Goal: Information Seeking & Learning: Learn about a topic

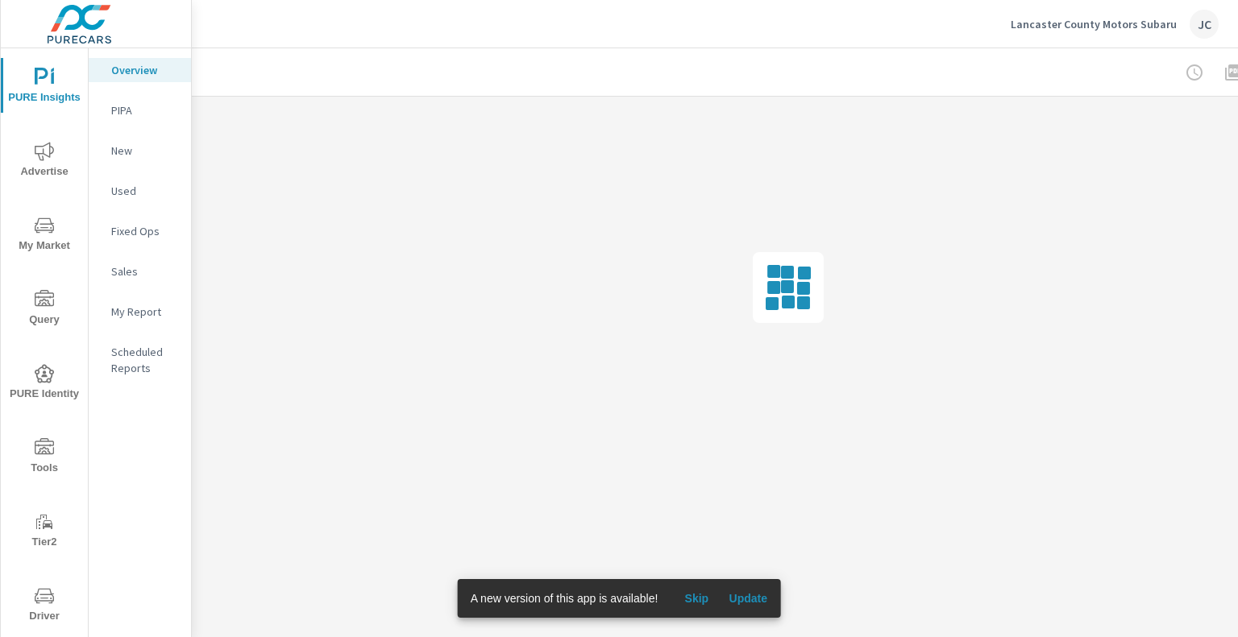
click at [703, 599] on span "Skip" at bounding box center [696, 599] width 39 height 15
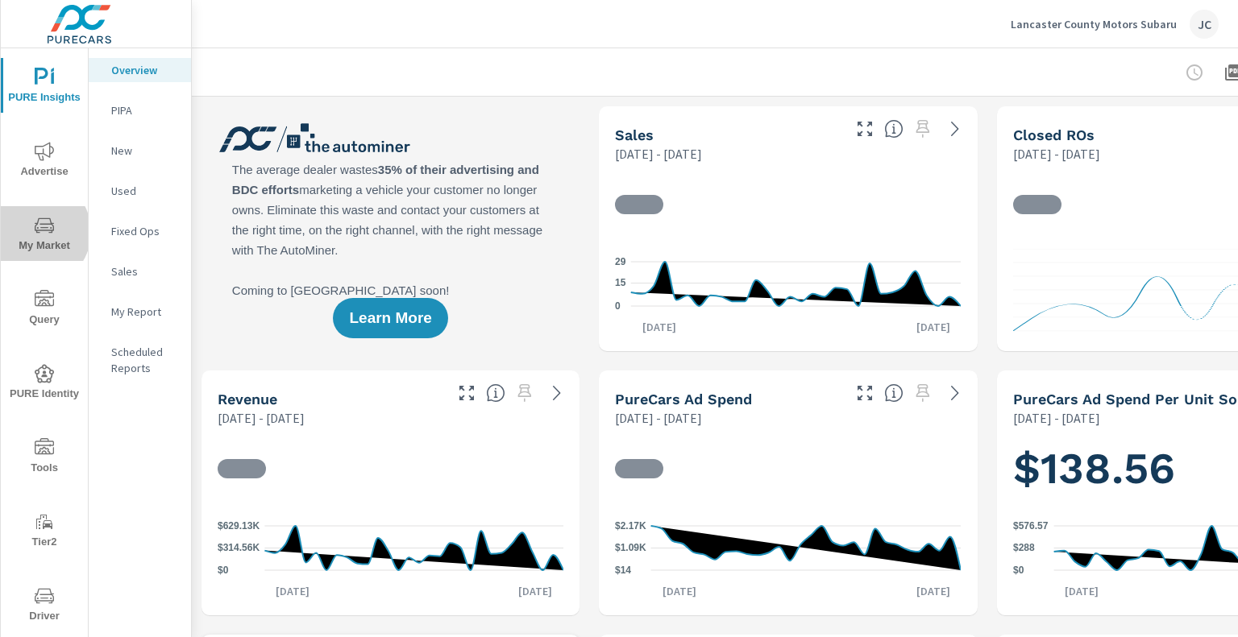
click at [35, 232] on icon "nav menu" at bounding box center [44, 225] width 19 height 15
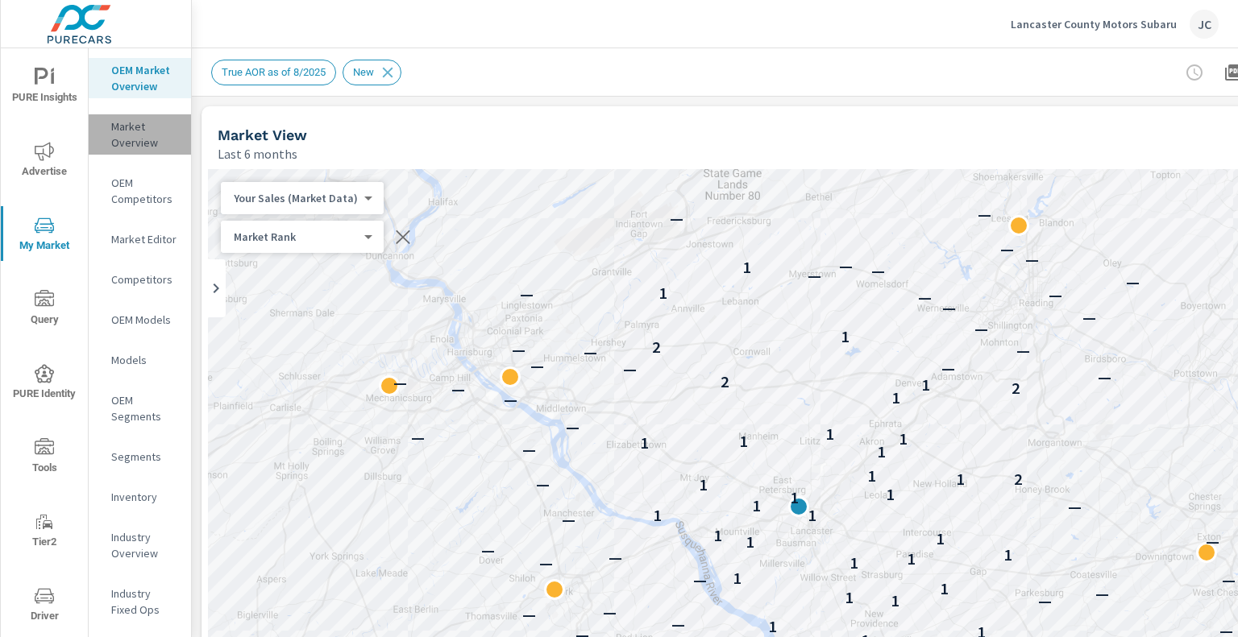
click at [157, 143] on p "Market Overview" at bounding box center [144, 134] width 67 height 32
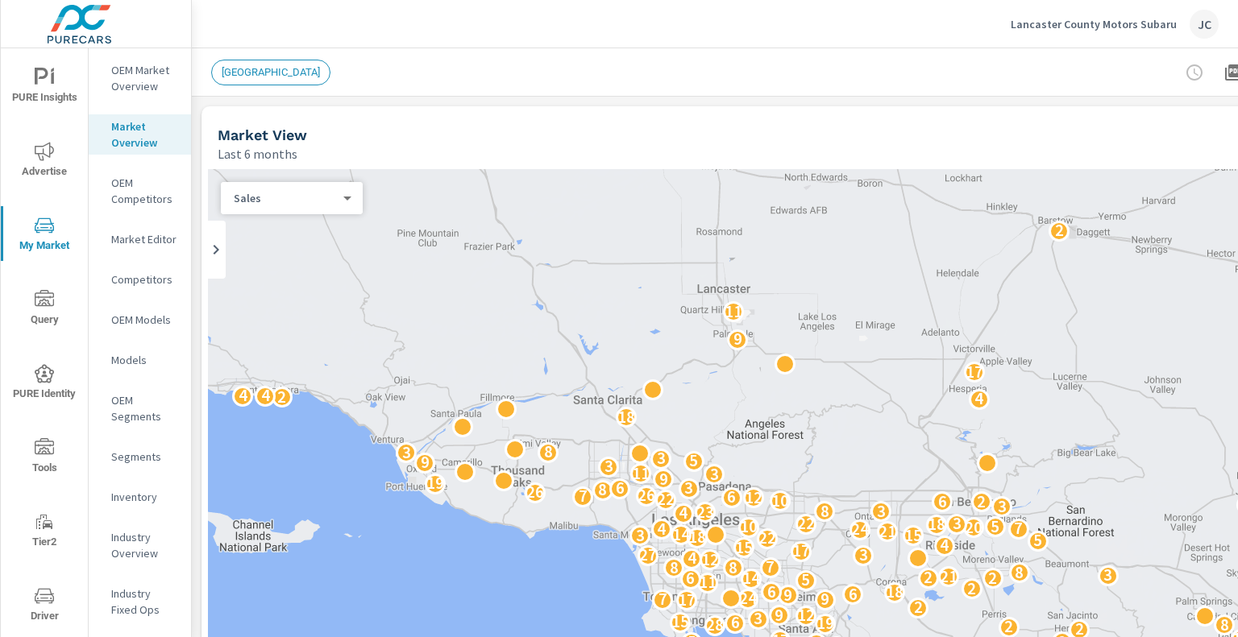
click at [148, 86] on p "OEM Market Overview" at bounding box center [144, 78] width 67 height 32
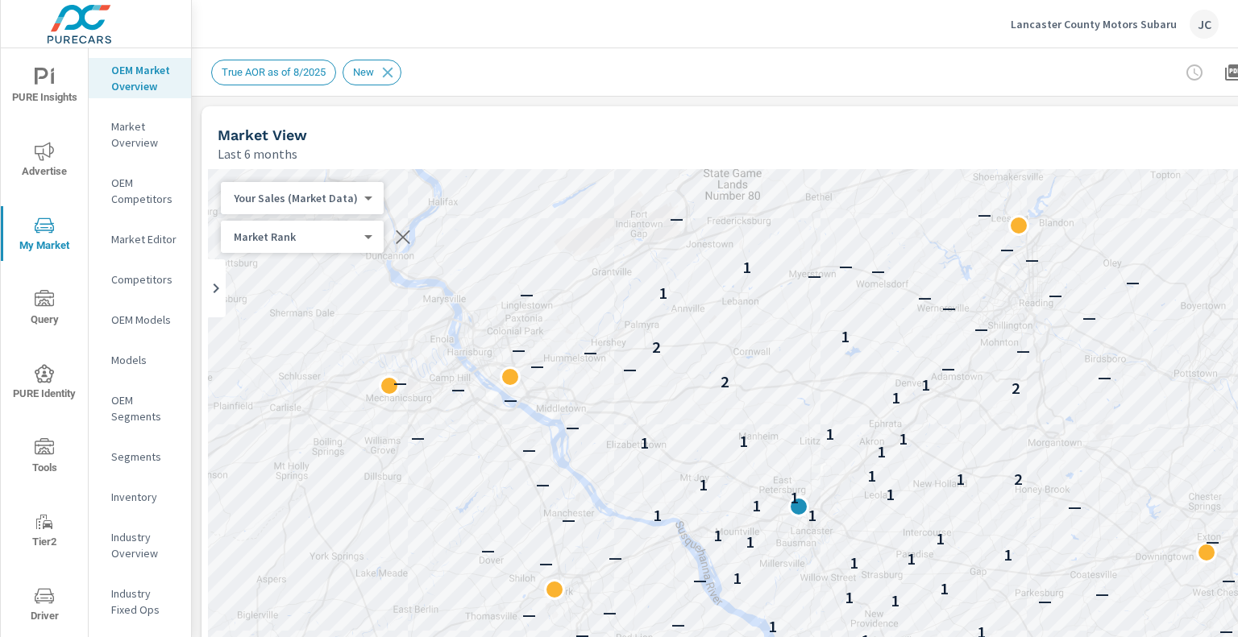
click at [959, 31] on div "Lancaster County Motors Subaru JC" at bounding box center [714, 24] width 1007 height 48
click at [139, 144] on p "Market Overview" at bounding box center [144, 134] width 67 height 32
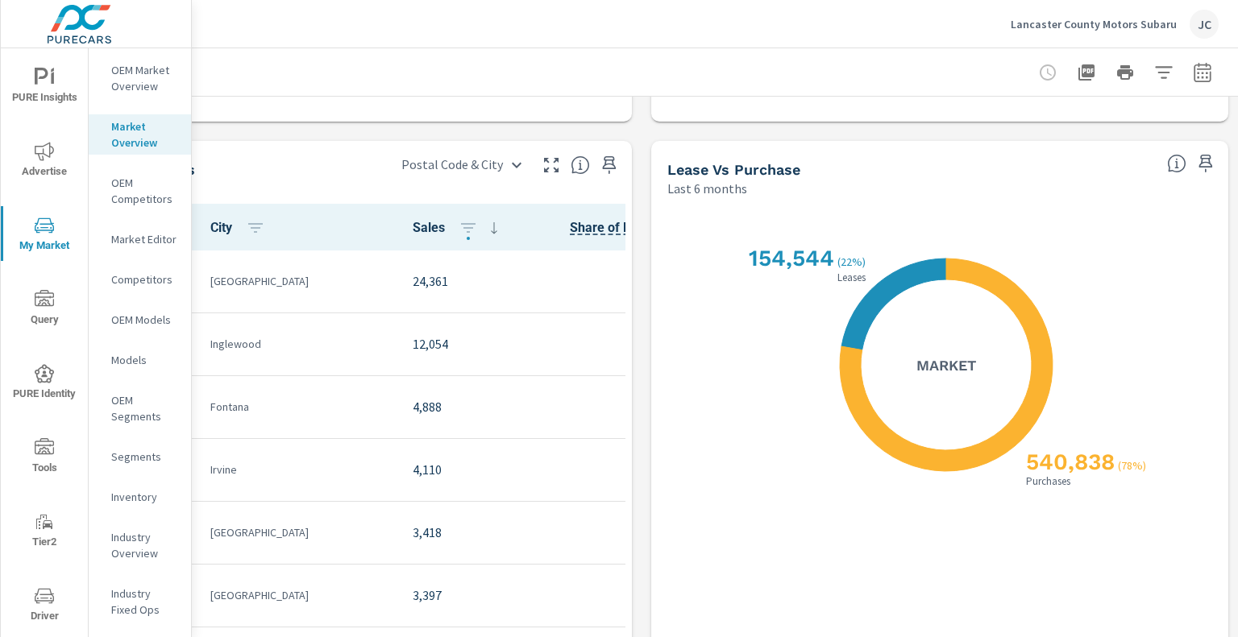
scroll to position [1289, 158]
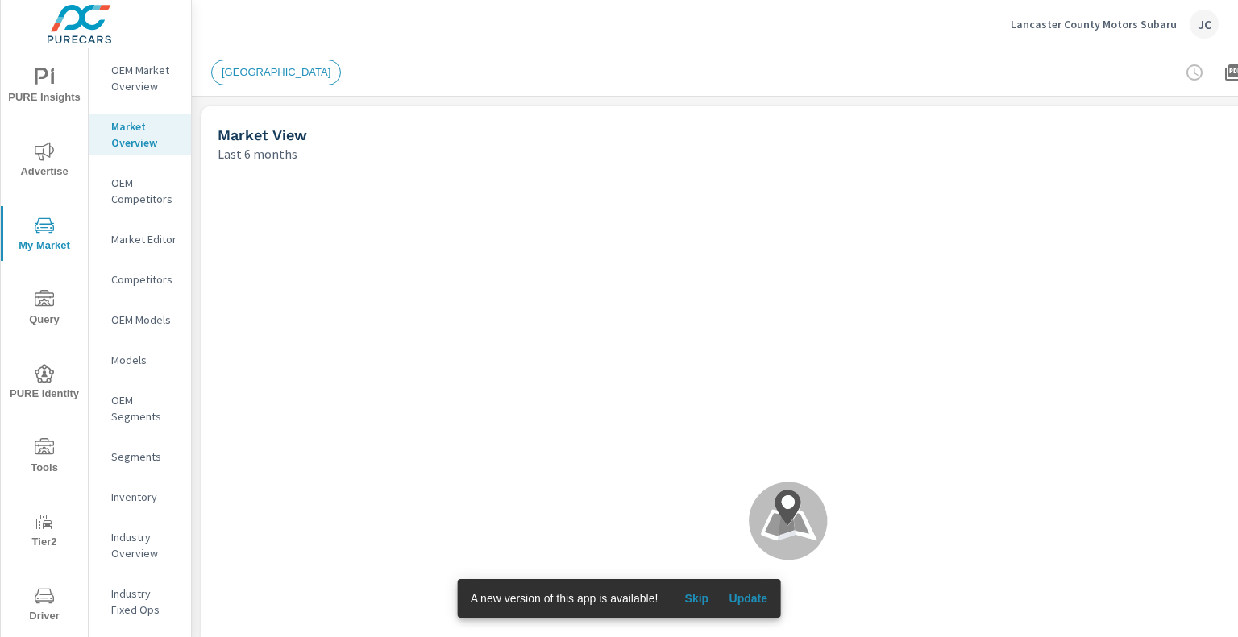
click at [757, 607] on button "Update" at bounding box center [748, 599] width 52 height 26
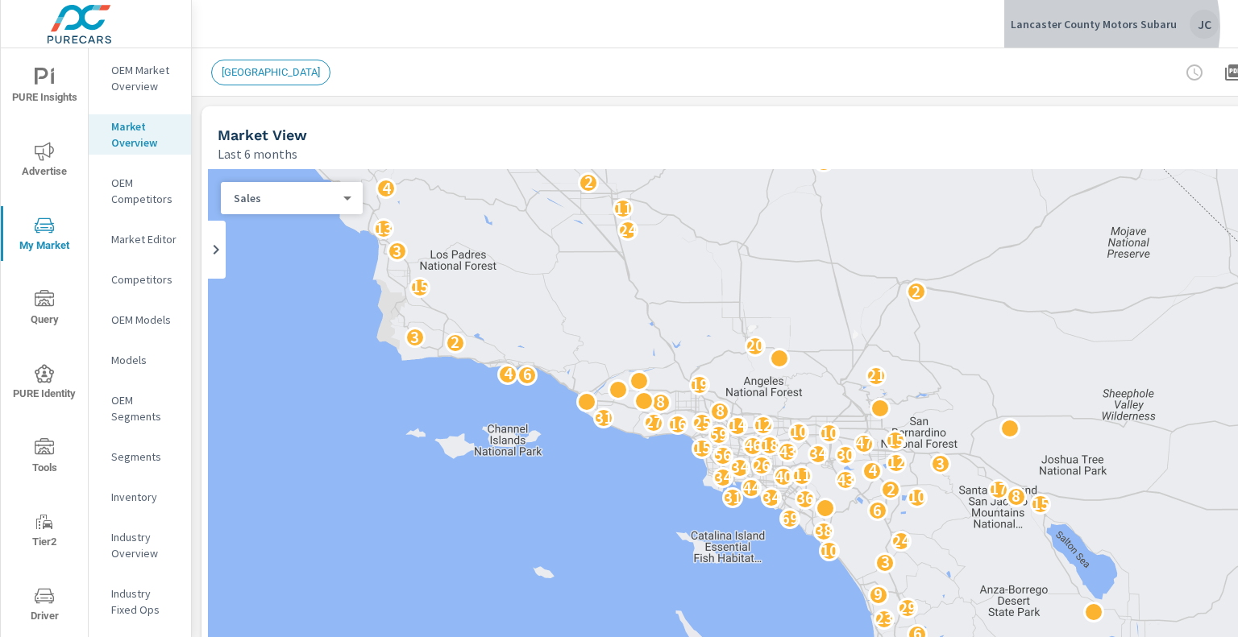
click at [1102, 27] on p "Lancaster County Motors Subaru" at bounding box center [1094, 24] width 166 height 15
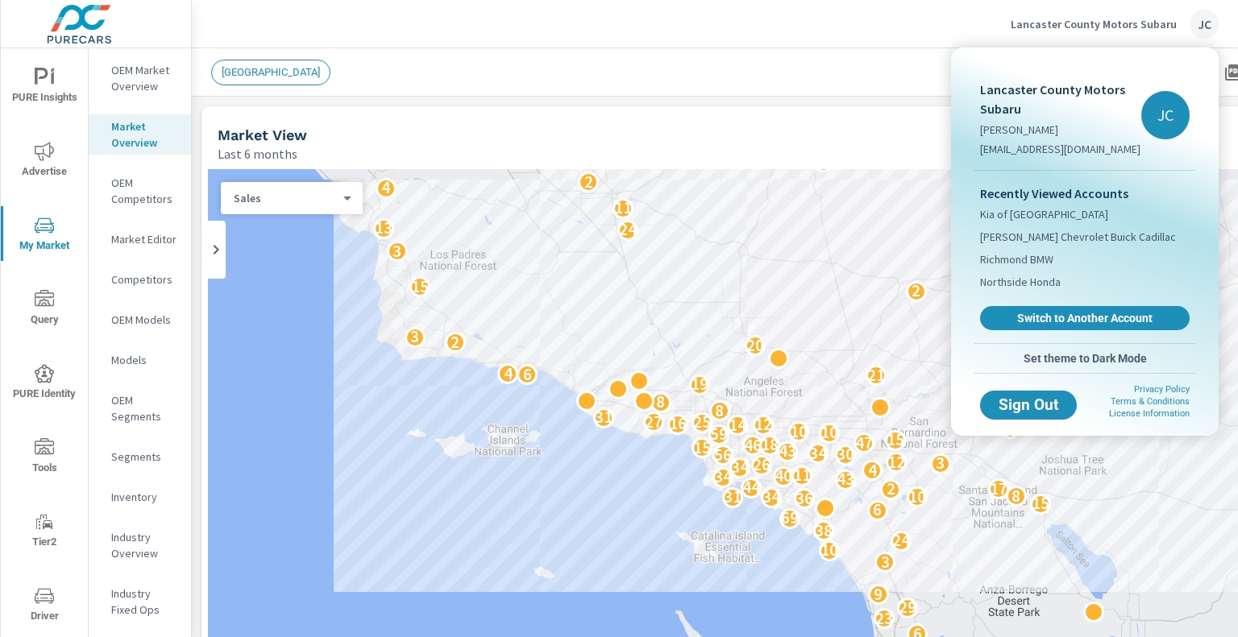
click at [682, 121] on div at bounding box center [619, 318] width 1238 height 637
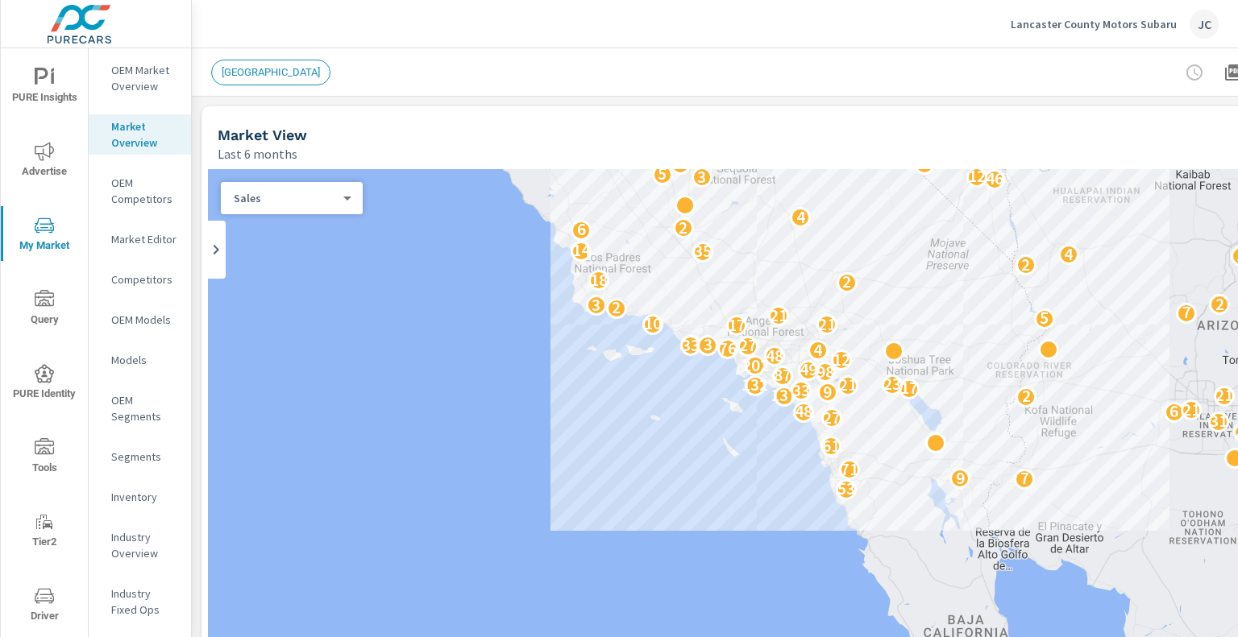
click at [267, 77] on span "[GEOGRAPHIC_DATA]" at bounding box center [271, 72] width 118 height 12
click at [154, 85] on p "OEM Market Overview" at bounding box center [144, 78] width 67 height 32
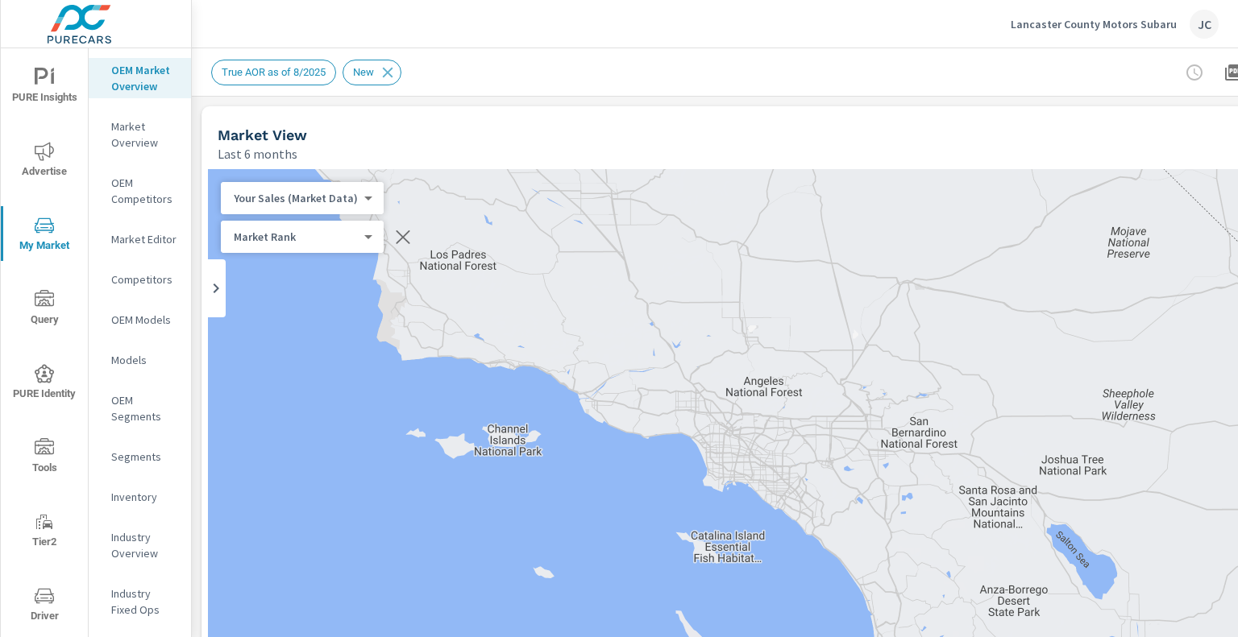
click at [1094, 21] on p "Lancaster County Motors Subaru" at bounding box center [1094, 24] width 166 height 15
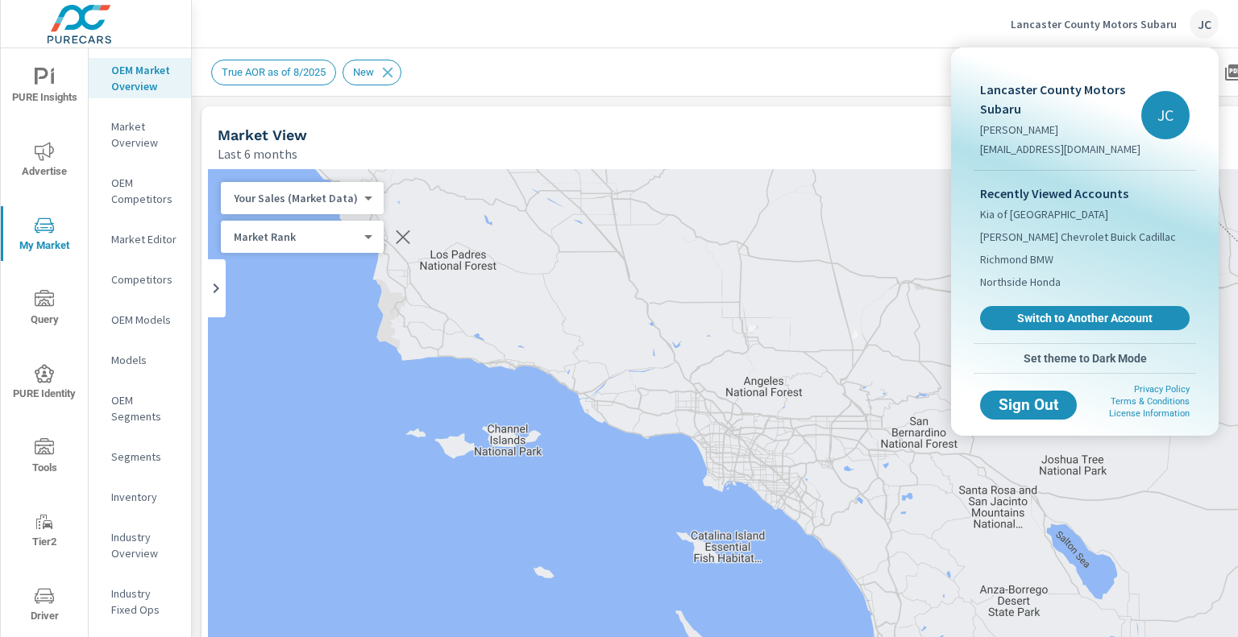
click at [517, 86] on div at bounding box center [619, 318] width 1238 height 637
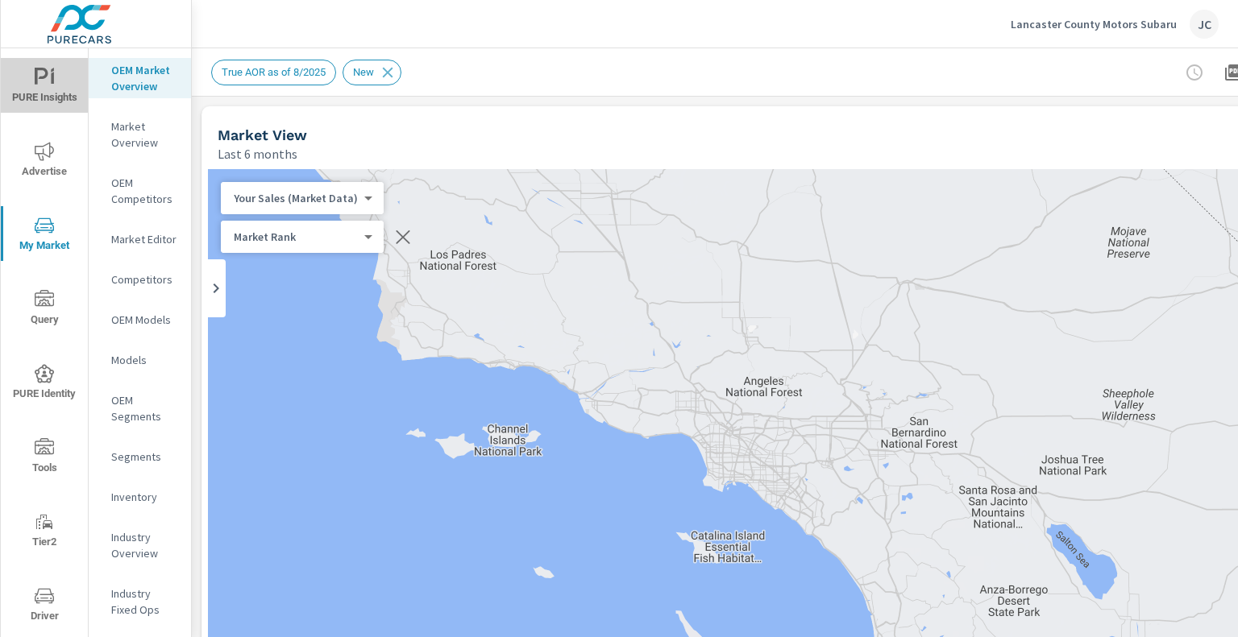
click at [55, 89] on span "PURE Insights" at bounding box center [44, 87] width 77 height 39
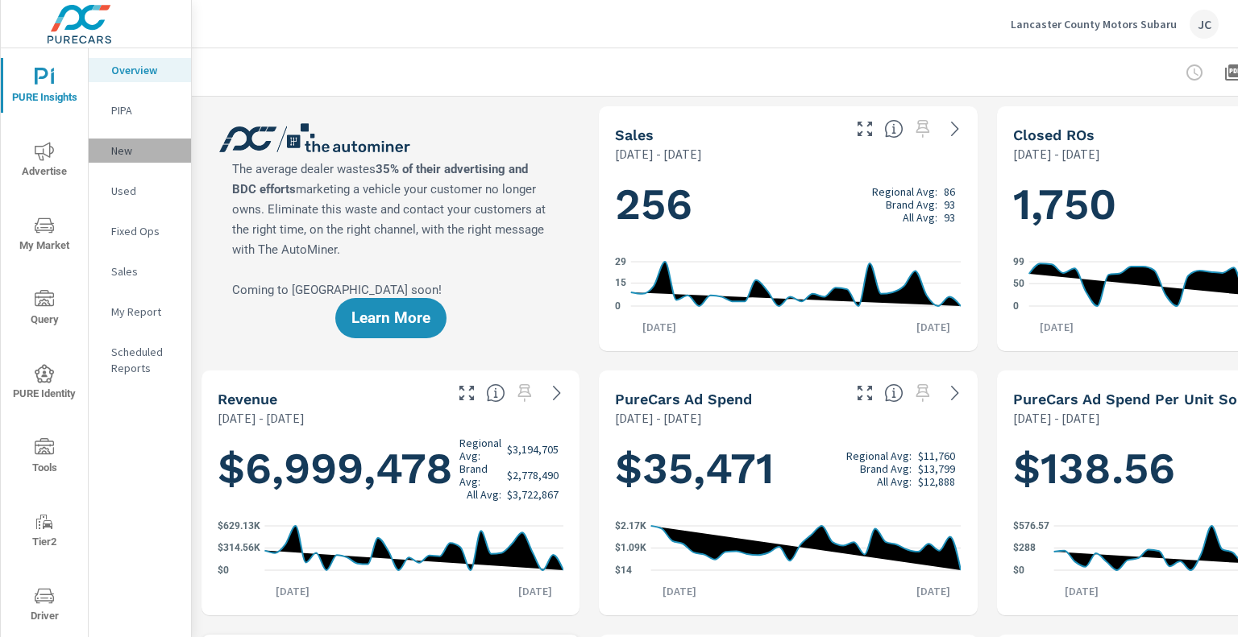
click at [123, 150] on p "New" at bounding box center [144, 151] width 67 height 16
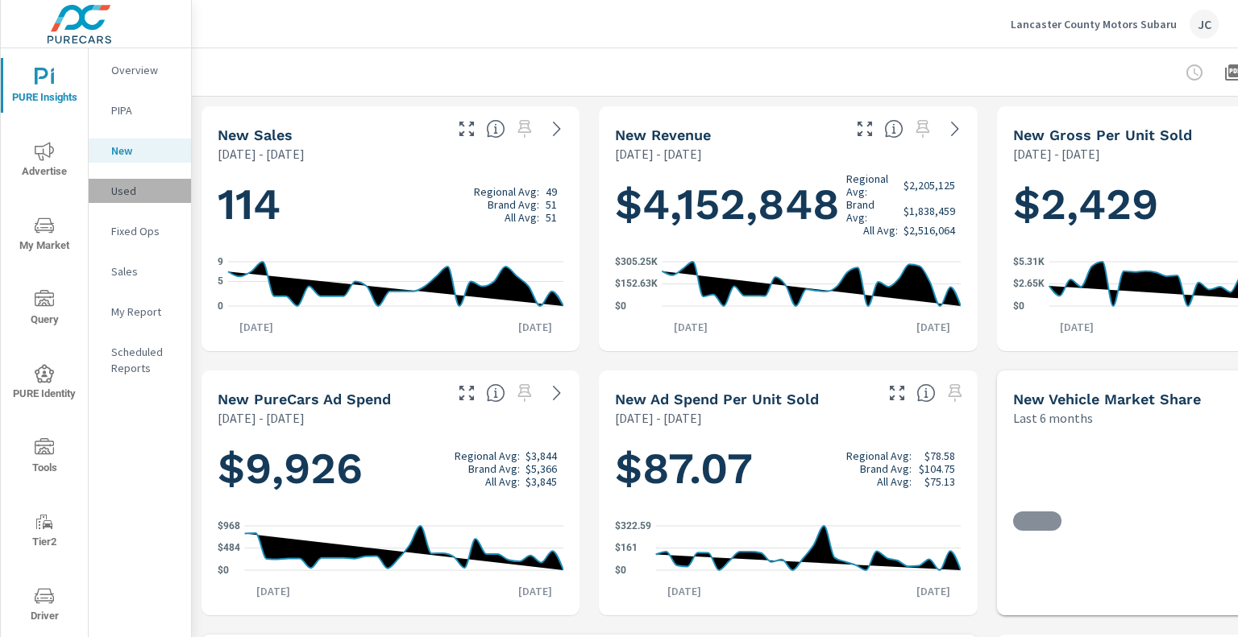
click at [127, 188] on p "Used" at bounding box center [144, 191] width 67 height 16
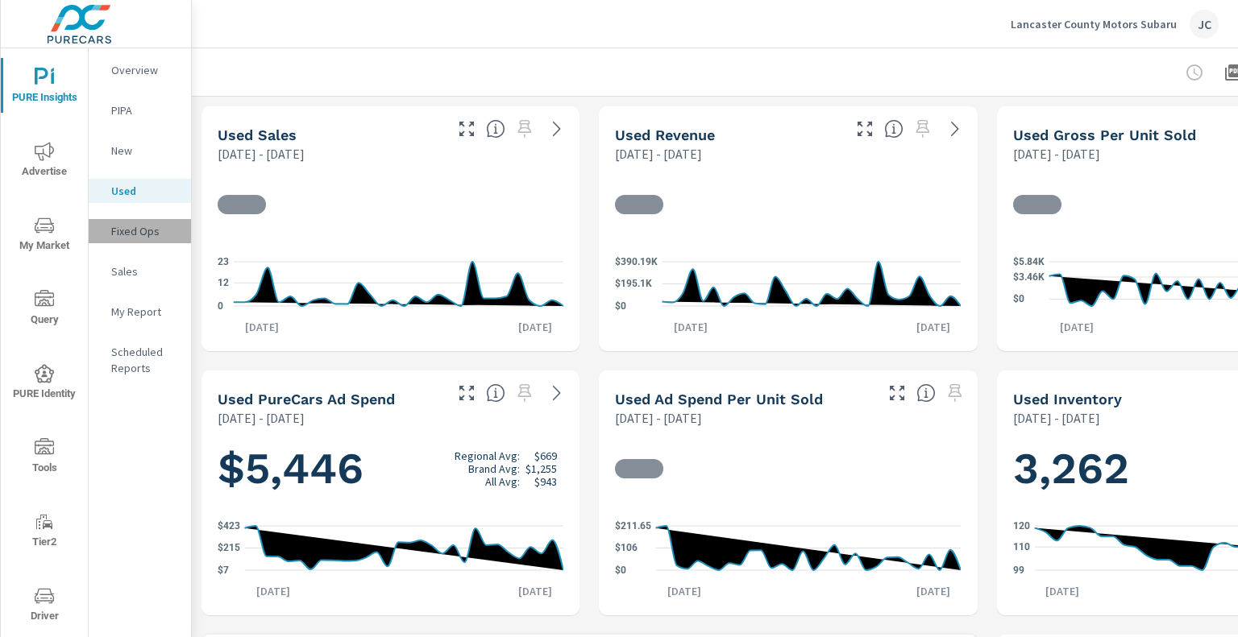
click at [129, 225] on p "Fixed Ops" at bounding box center [144, 231] width 67 height 16
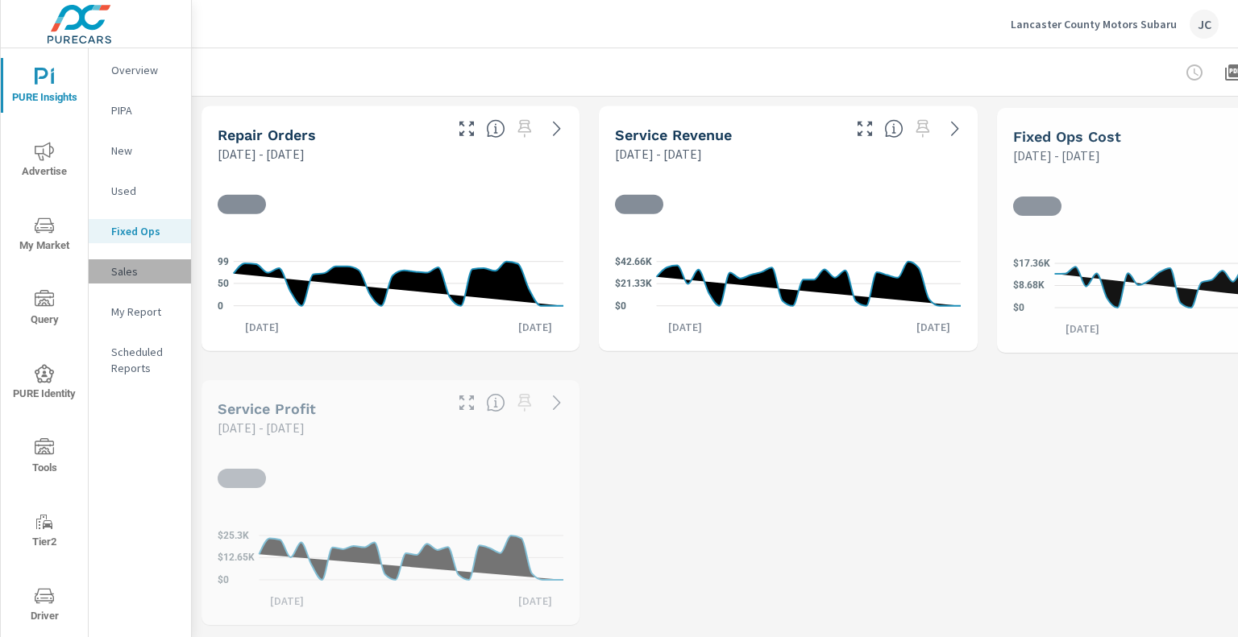
click at [127, 280] on div "Sales" at bounding box center [140, 271] width 102 height 24
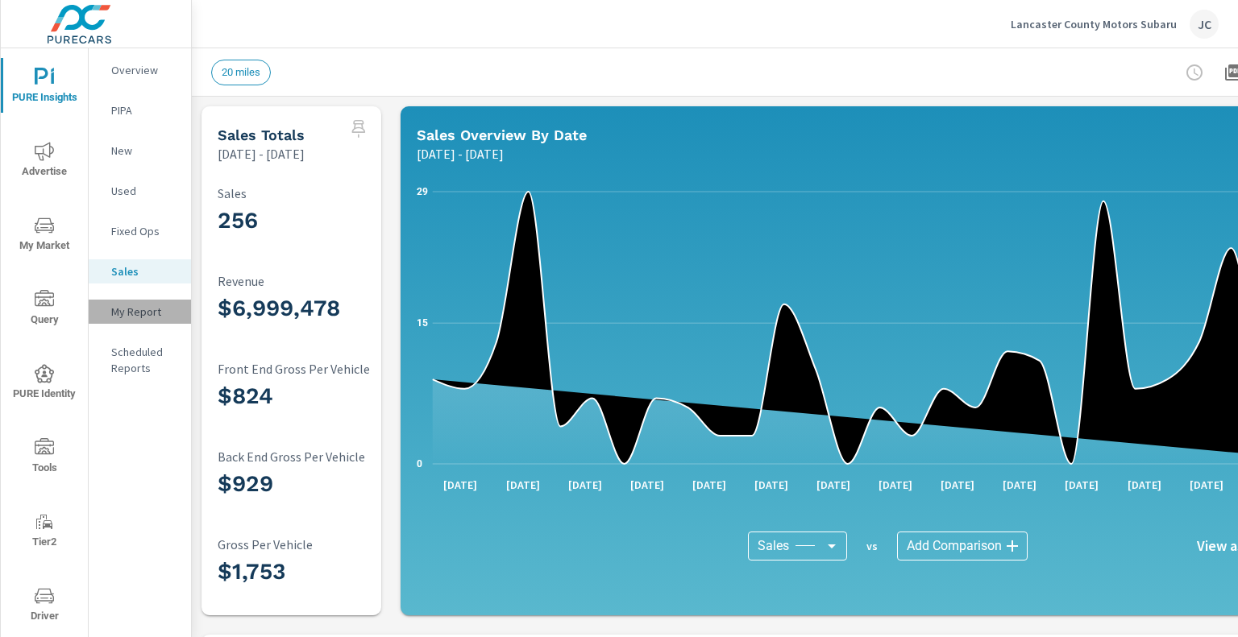
click at [135, 317] on p "My Report" at bounding box center [144, 312] width 67 height 16
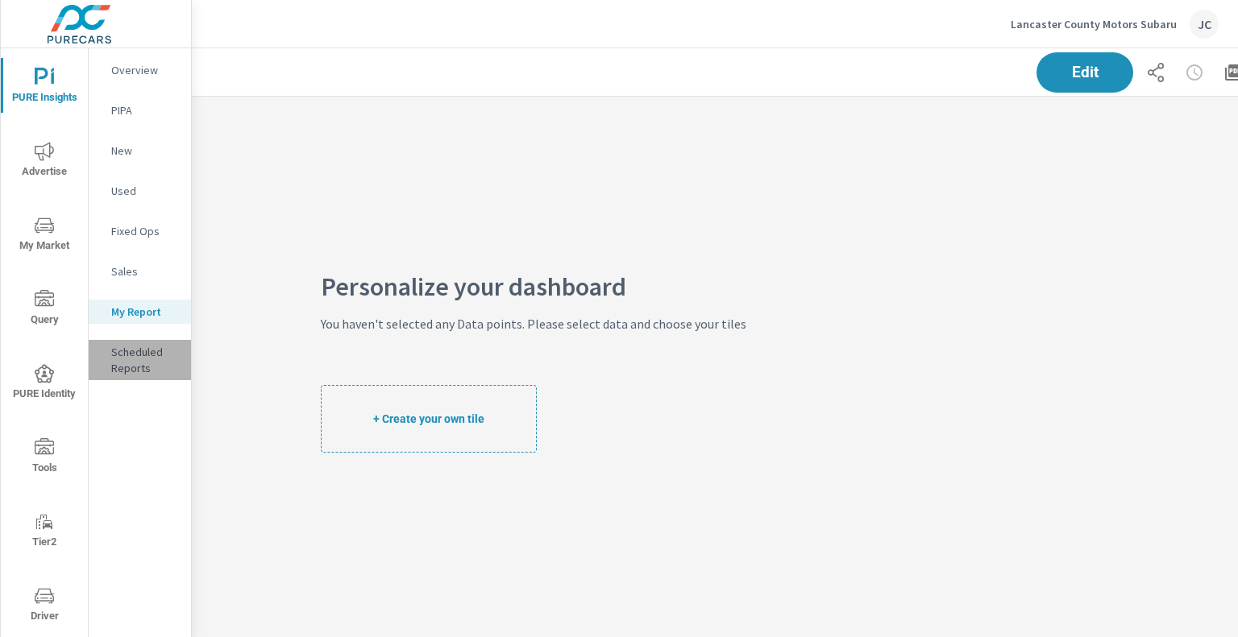
click at [136, 355] on p "Scheduled Reports" at bounding box center [144, 360] width 67 height 32
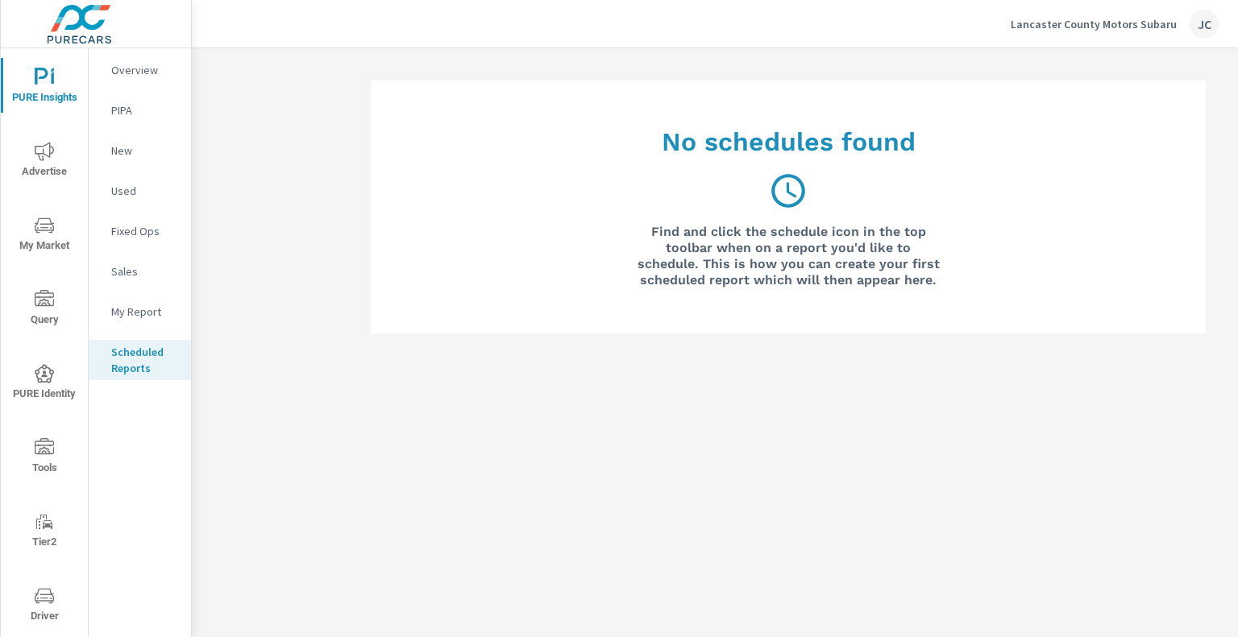
click at [23, 238] on span "My Market" at bounding box center [44, 235] width 77 height 39
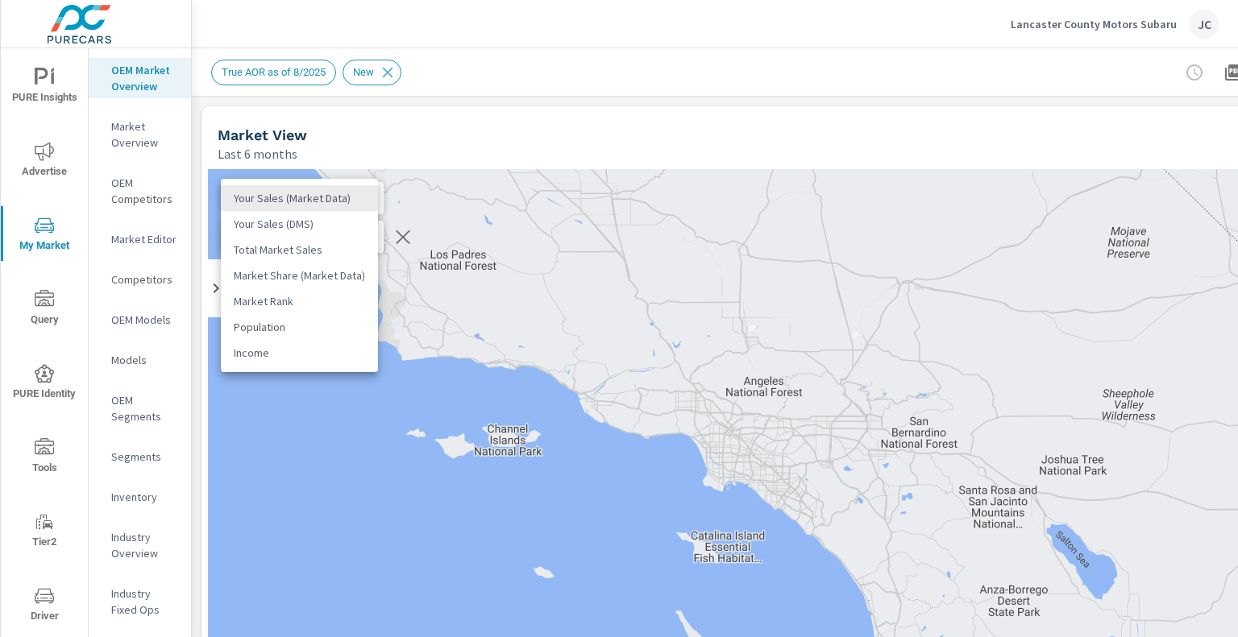
click at [357, 199] on body "PURE Insights Advertise My Market Query PURE Identity Tools Tier2 Driver Leave …" at bounding box center [619, 318] width 1238 height 637
click at [324, 224] on li "Your Sales (DMS)" at bounding box center [299, 224] width 157 height 26
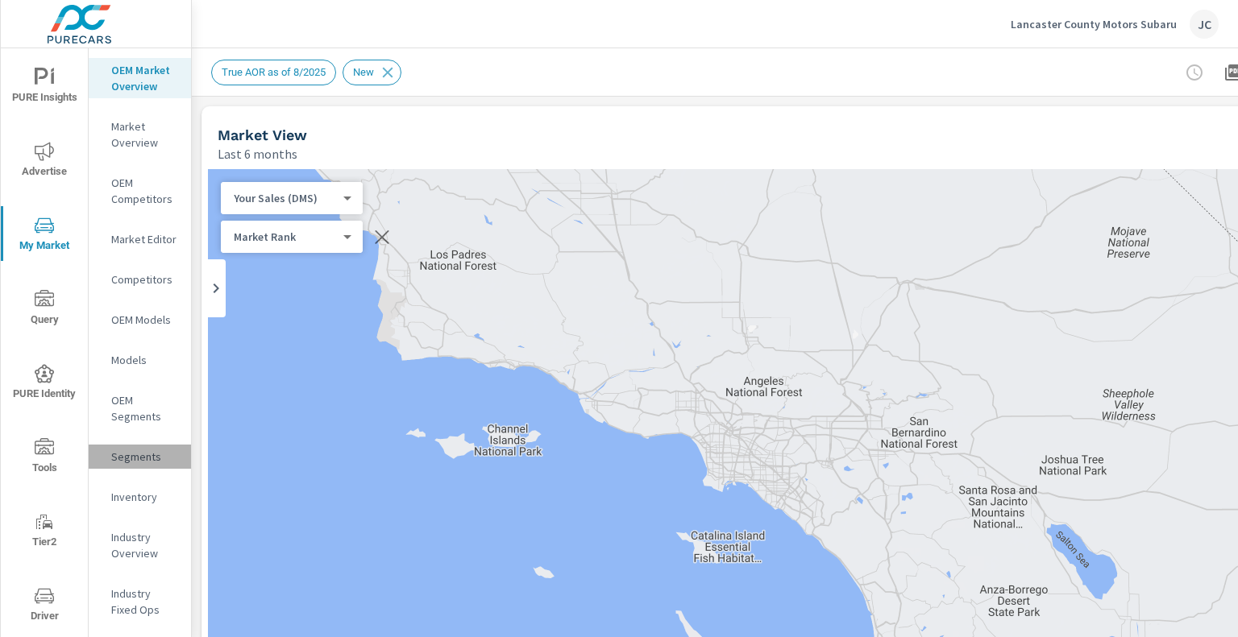
click at [139, 460] on p "Segments" at bounding box center [144, 457] width 67 height 16
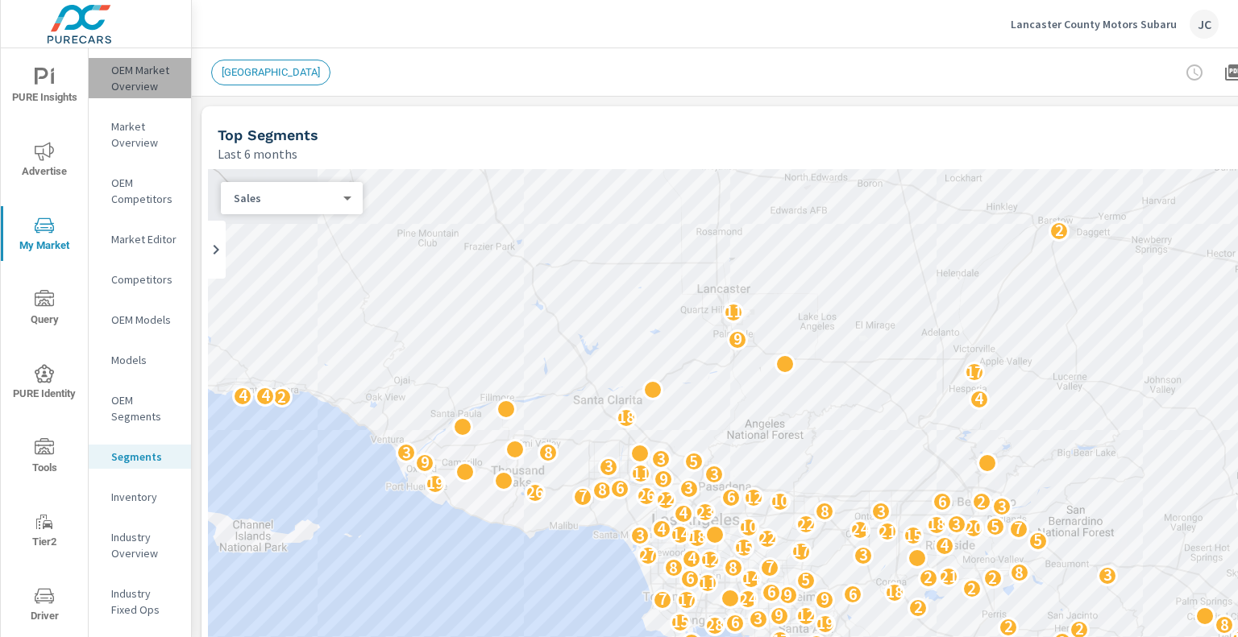
click at [157, 81] on p "OEM Market Overview" at bounding box center [144, 78] width 67 height 32
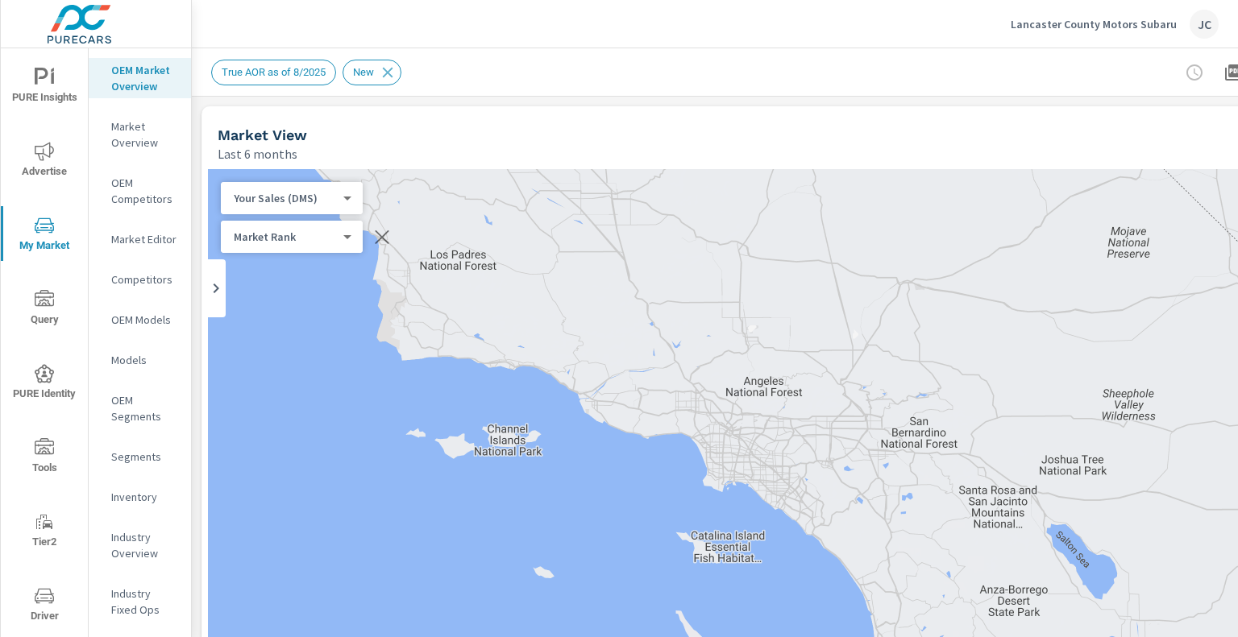
click at [1050, 25] on p "Lancaster County Motors Subaru" at bounding box center [1094, 24] width 166 height 15
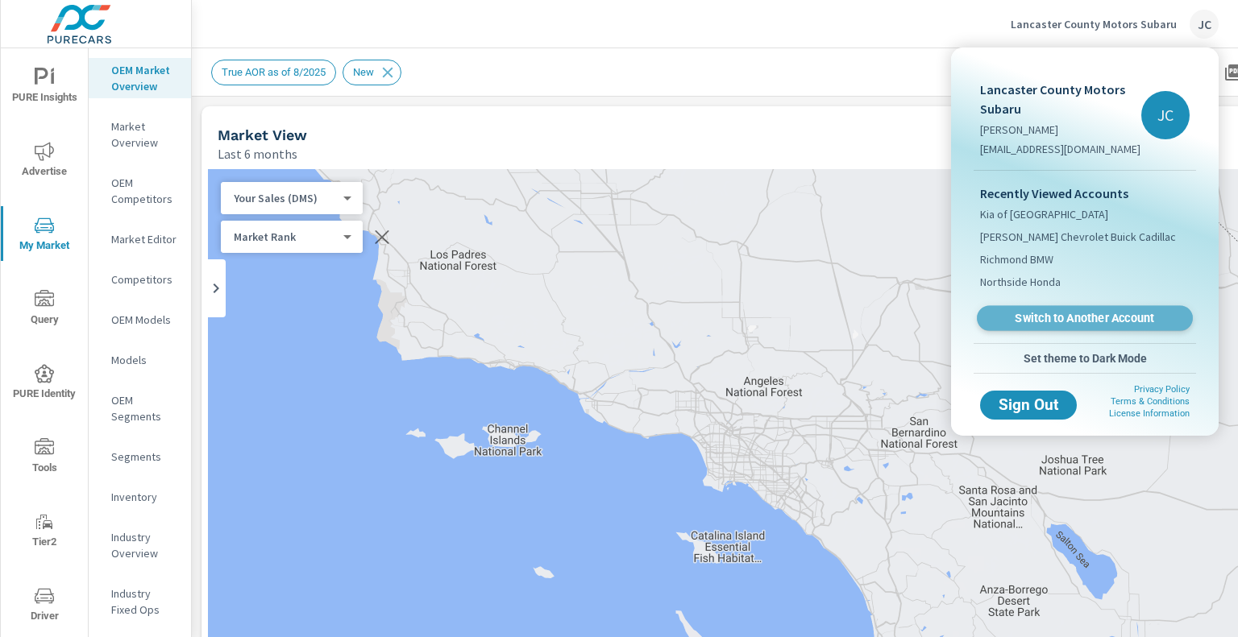
click at [1056, 315] on span "Switch to Another Account" at bounding box center [1084, 318] width 197 height 15
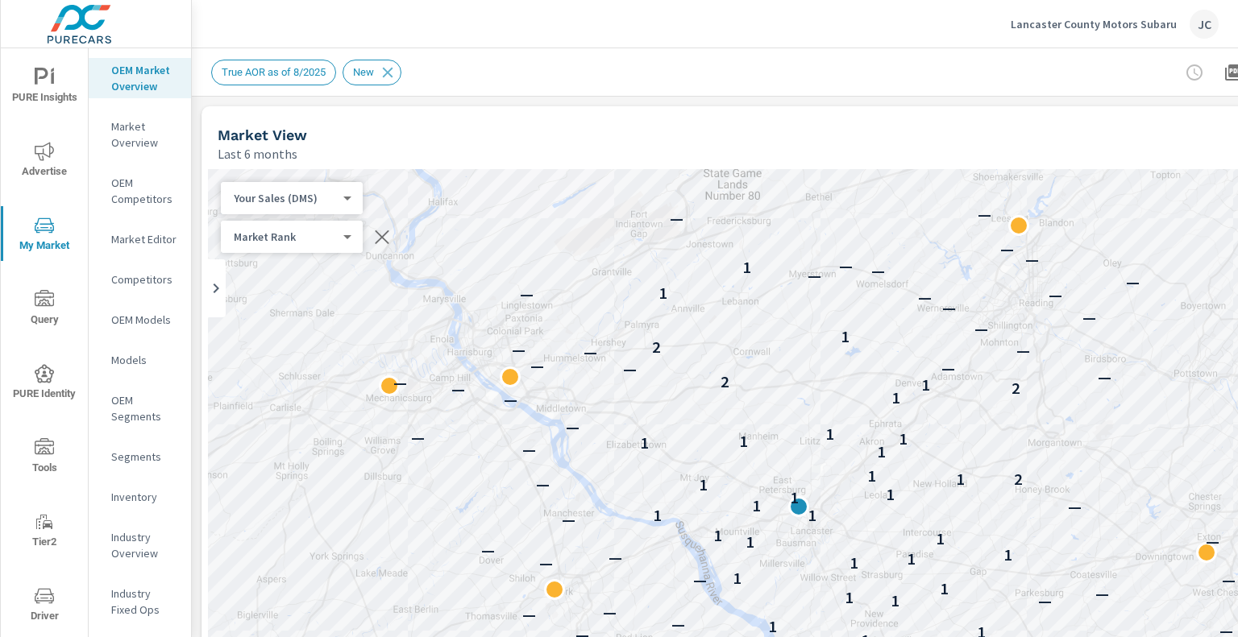
click at [127, 141] on p "Market Overview" at bounding box center [144, 134] width 67 height 32
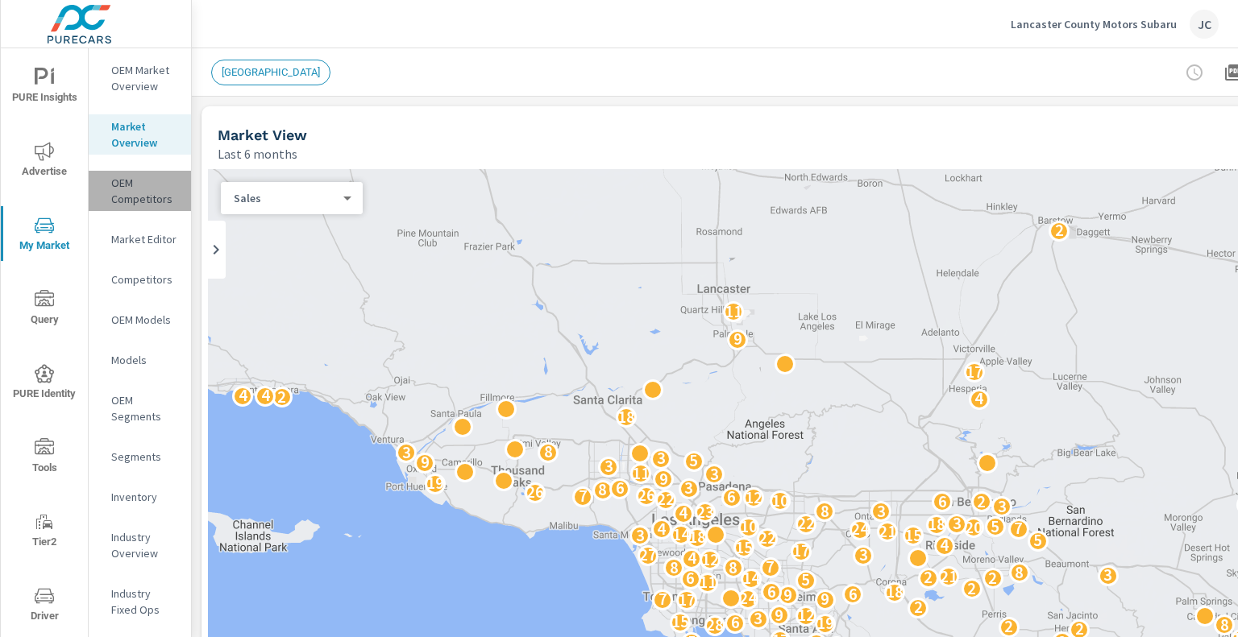
click at [125, 207] on div "OEM Competitors" at bounding box center [140, 191] width 102 height 40
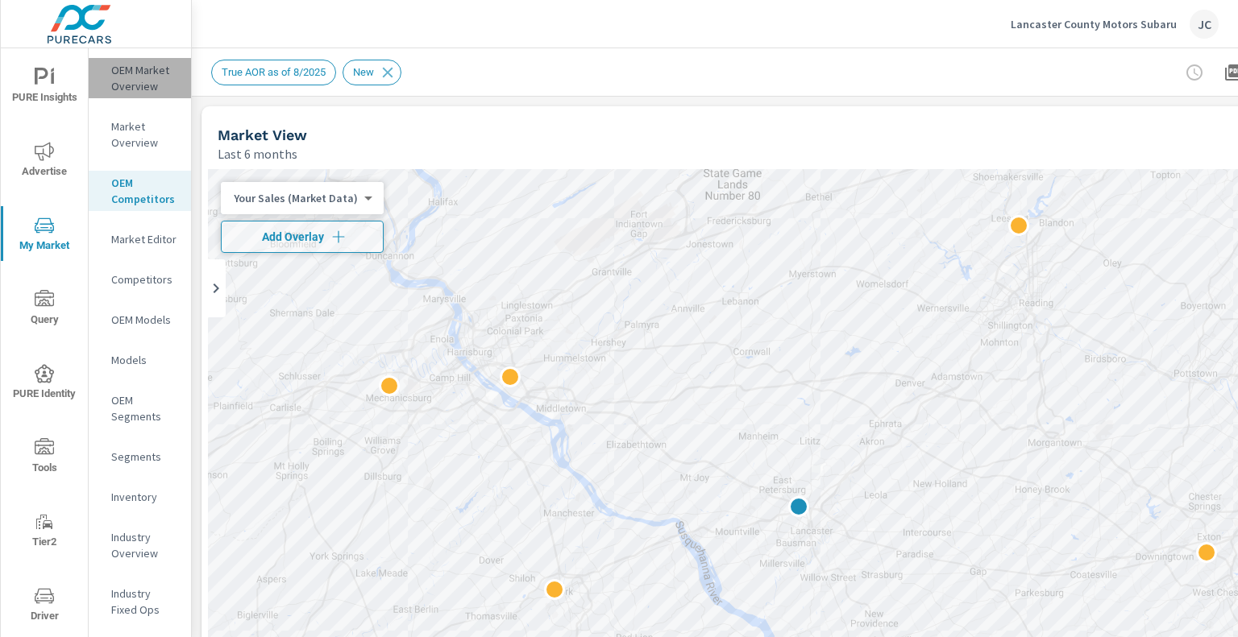
click at [122, 74] on p "OEM Market Overview" at bounding box center [144, 78] width 67 height 32
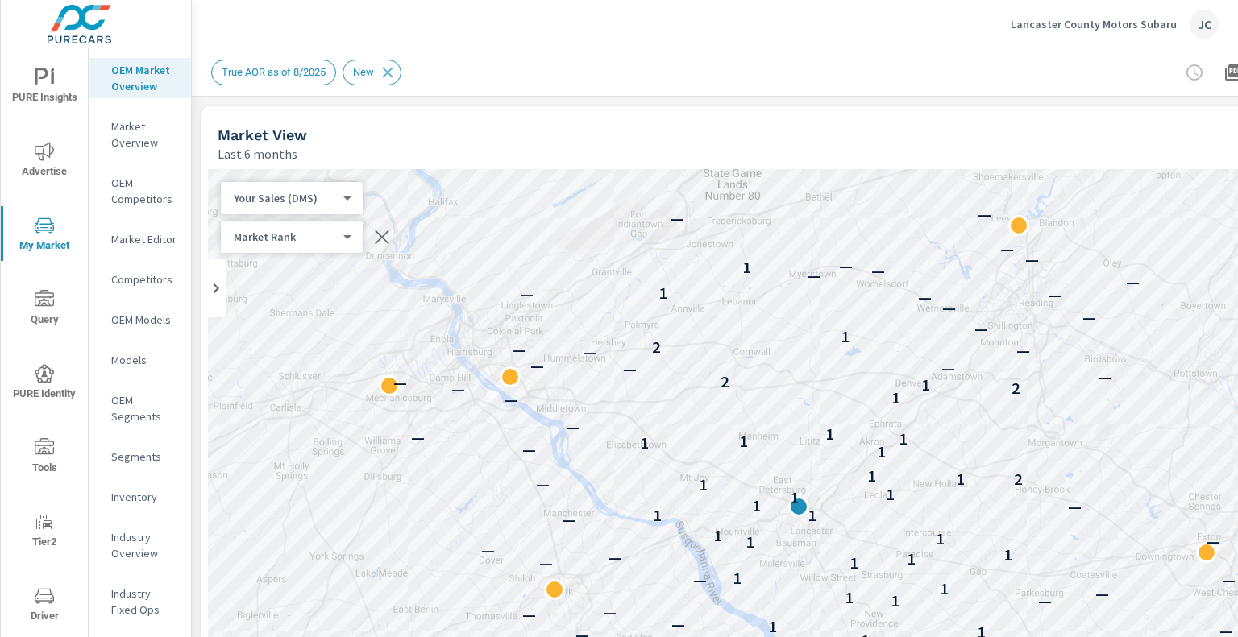
click at [43, 102] on span "PURE Insights" at bounding box center [44, 87] width 77 height 39
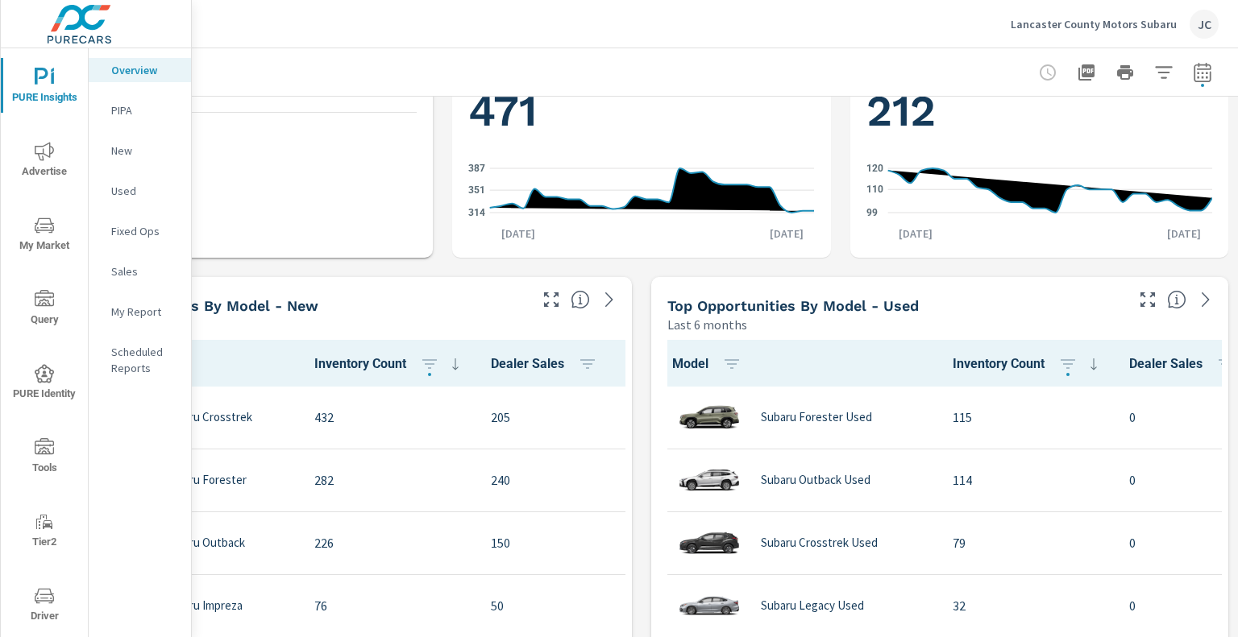
scroll to position [886, 0]
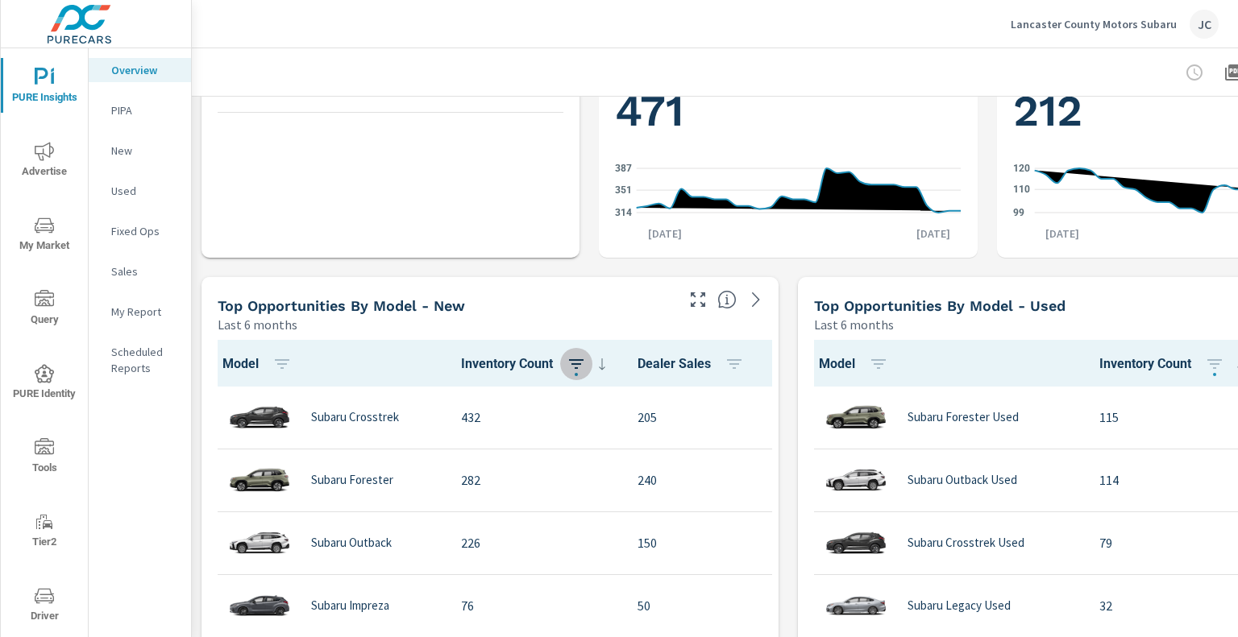
click at [578, 375] on span "button" at bounding box center [576, 374] width 3 height 3
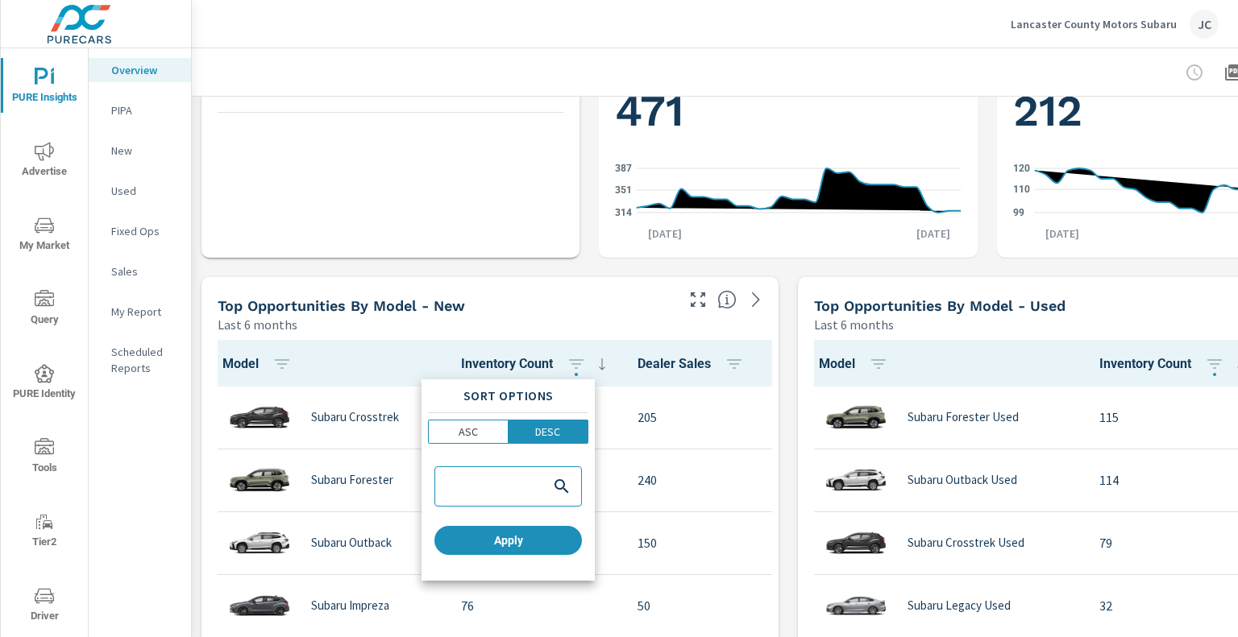
click at [609, 261] on div at bounding box center [619, 318] width 1238 height 637
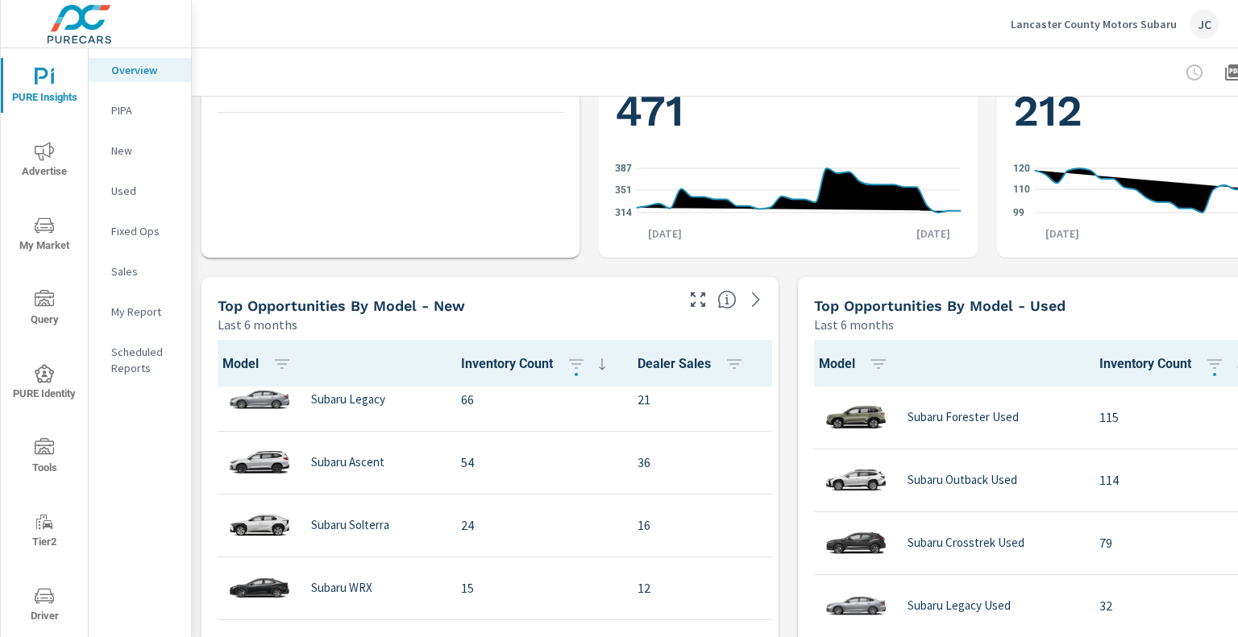
scroll to position [342, 0]
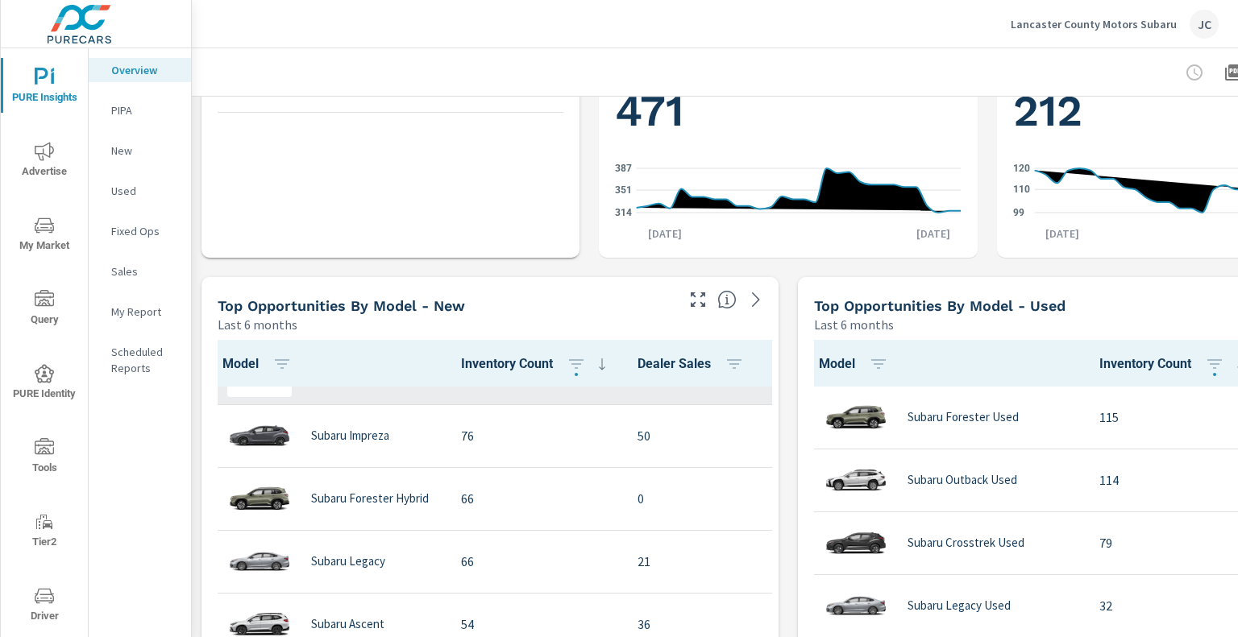
scroll to position [342, 0]
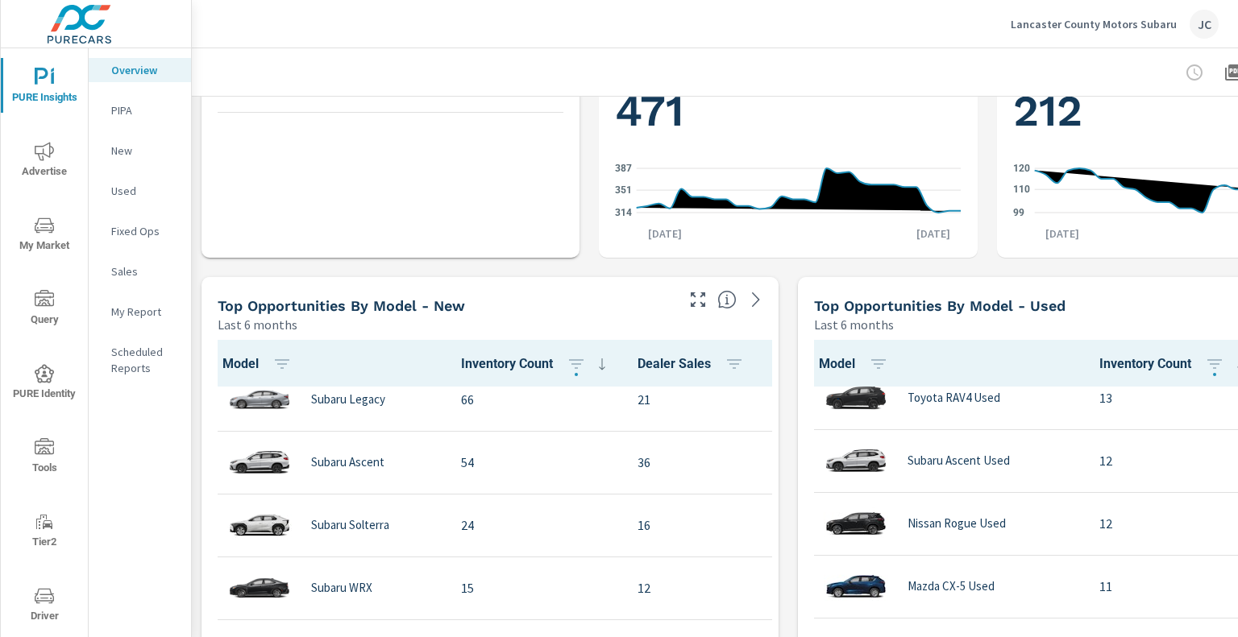
scroll to position [403, 0]
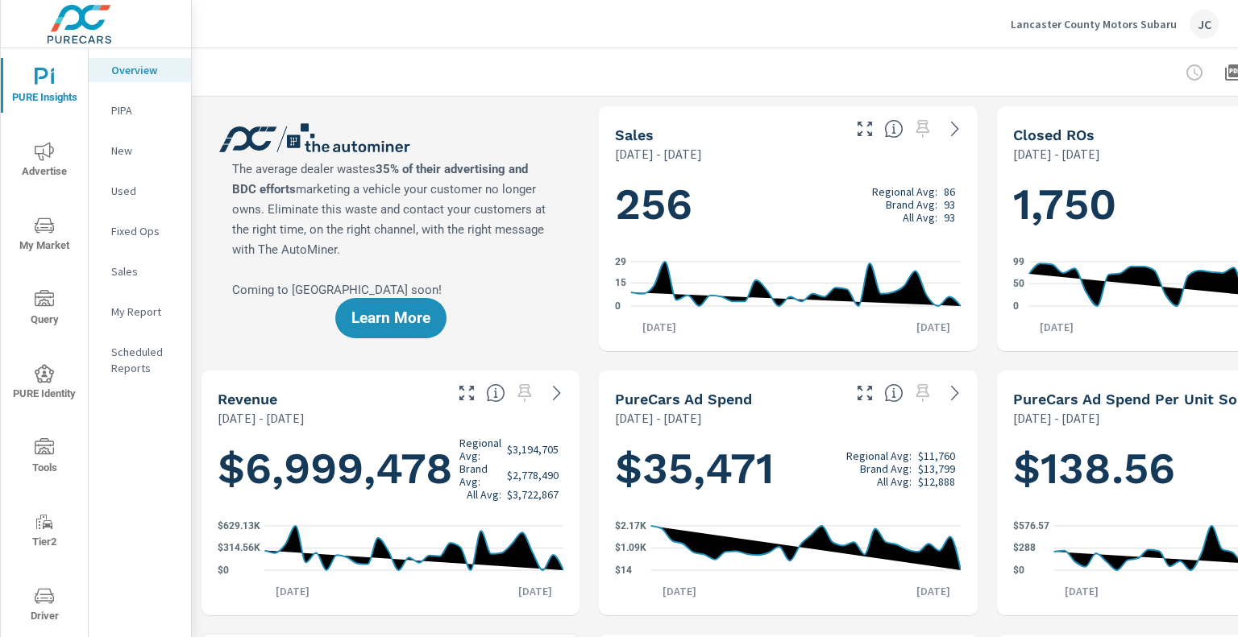
click at [702, 419] on p "[DATE] - [DATE]" at bounding box center [658, 418] width 87 height 19
click at [651, 442] on h1 "$35,471 Regional Avg: $11,760 Brand Avg: $13,799 All Avg: $12,888" at bounding box center [788, 469] width 346 height 55
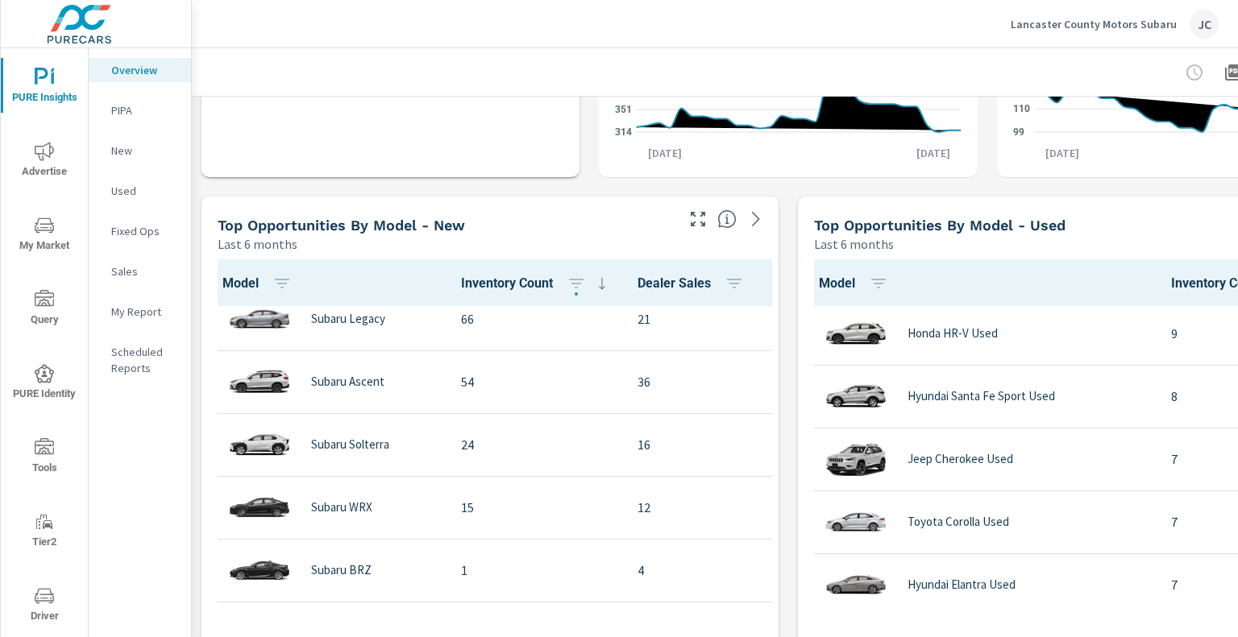
scroll to position [886, 0]
